Goal: Task Accomplishment & Management: Use online tool/utility

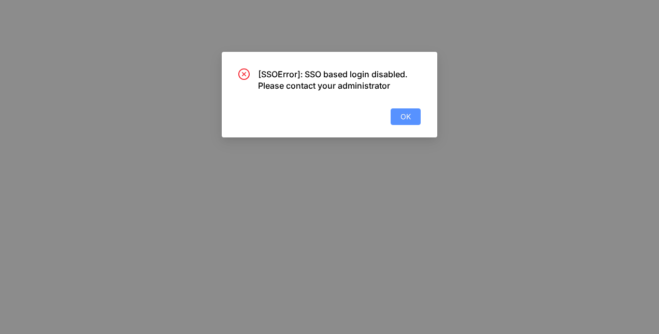
click at [410, 119] on span "OK" at bounding box center [405, 116] width 10 height 11
click at [411, 121] on button "OK" at bounding box center [405, 116] width 30 height 17
click at [414, 115] on button "OK" at bounding box center [405, 116] width 30 height 17
